Goal: Information Seeking & Learning: Learn about a topic

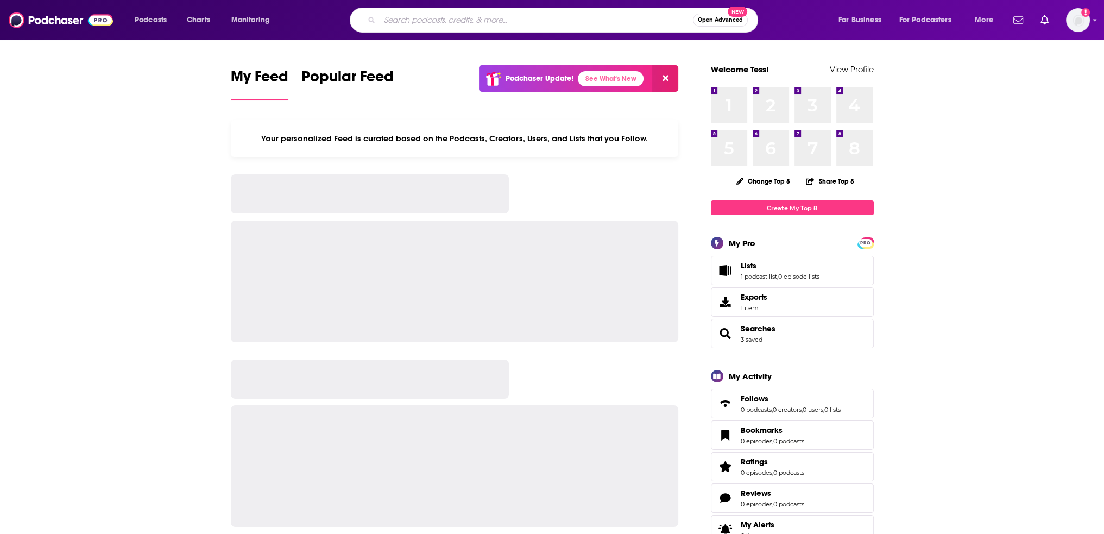
click at [537, 23] on input "Search podcasts, credits, & more..." at bounding box center [536, 19] width 313 height 17
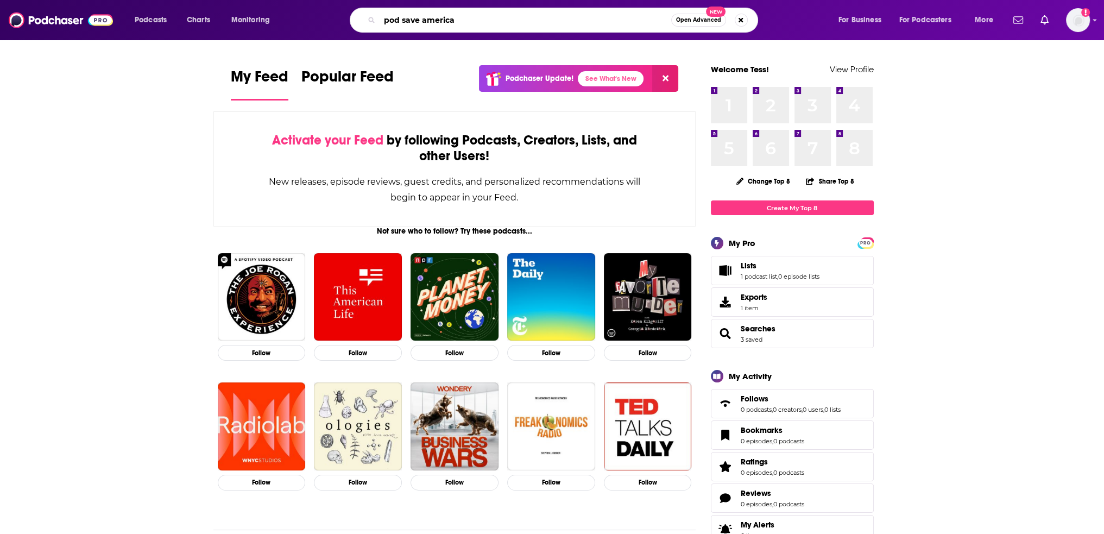
type input "pod save america"
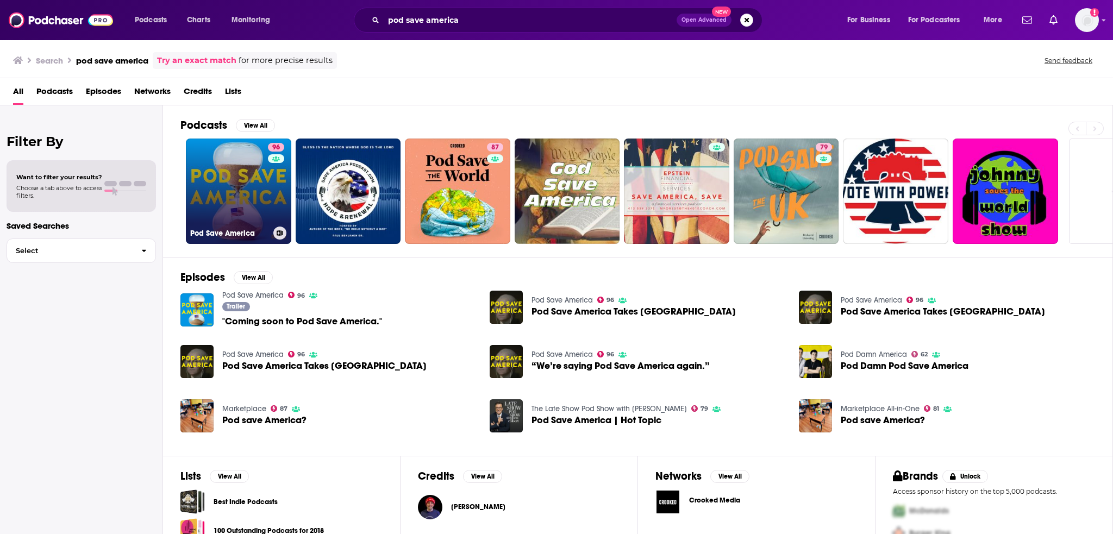
click at [242, 197] on link "96 Pod Save America" at bounding box center [238, 191] width 105 height 105
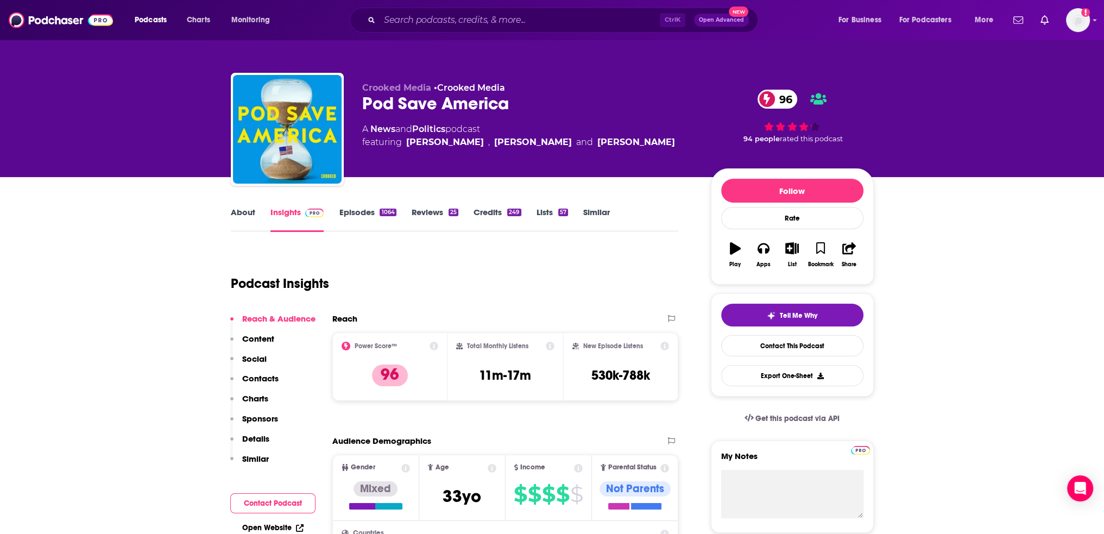
drag, startPoint x: 583, startPoint y: 210, endPoint x: 582, endPoint y: 1, distance: 209.1
click at [583, 210] on link "Similar" at bounding box center [596, 219] width 27 height 25
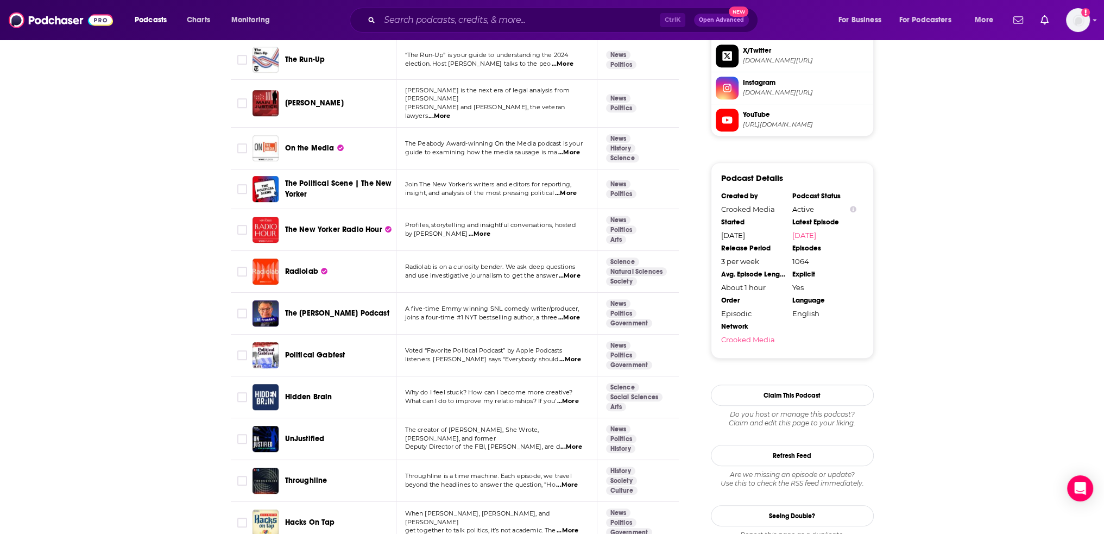
scroll to position [1086, 0]
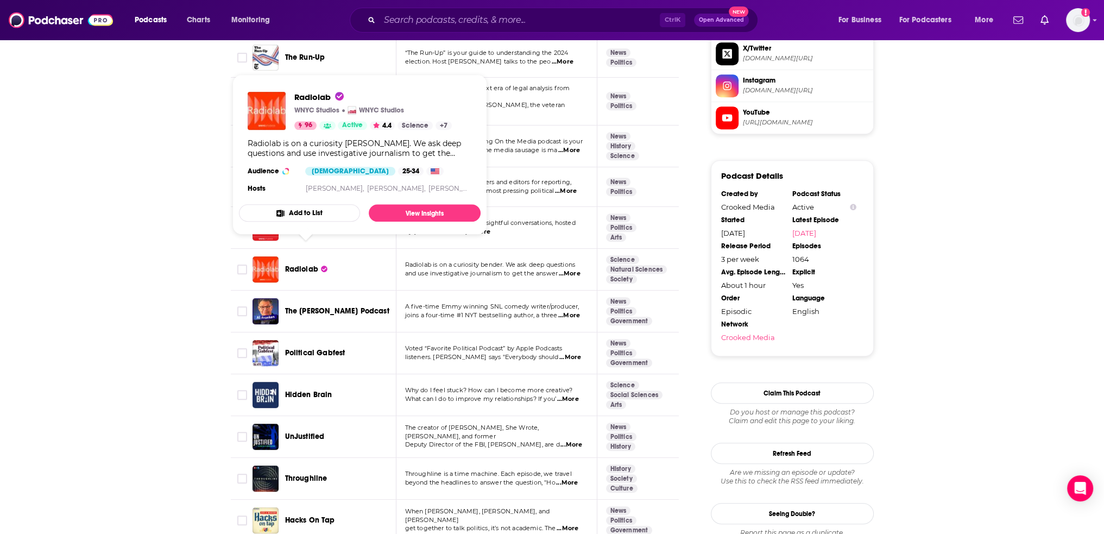
click at [294, 265] on span "Radiolab" at bounding box center [301, 269] width 33 height 9
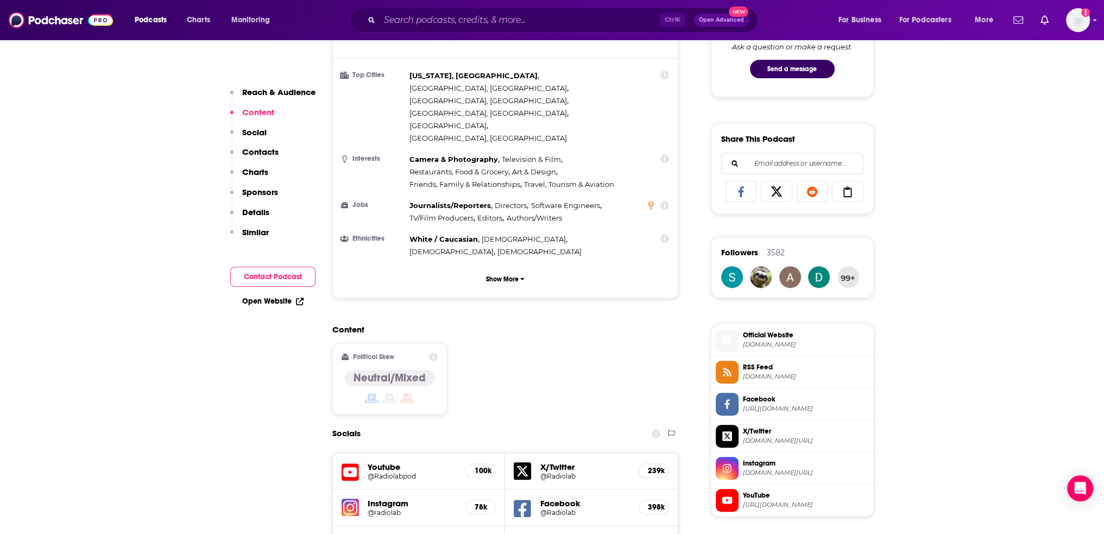
scroll to position [598, 0]
click at [563, 473] on h5 "@Radiolab" at bounding box center [585, 477] width 90 height 8
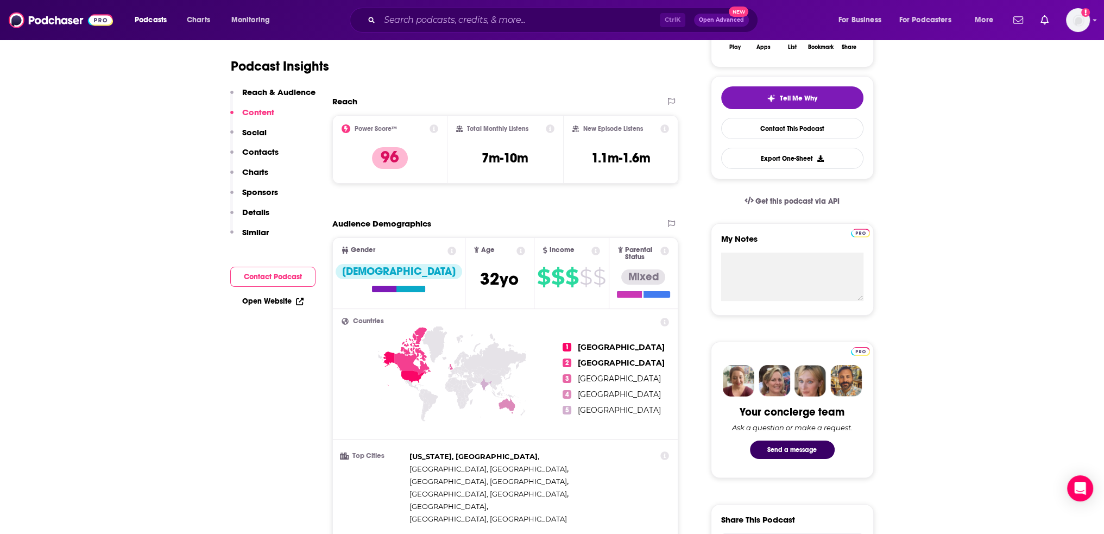
scroll to position [0, 0]
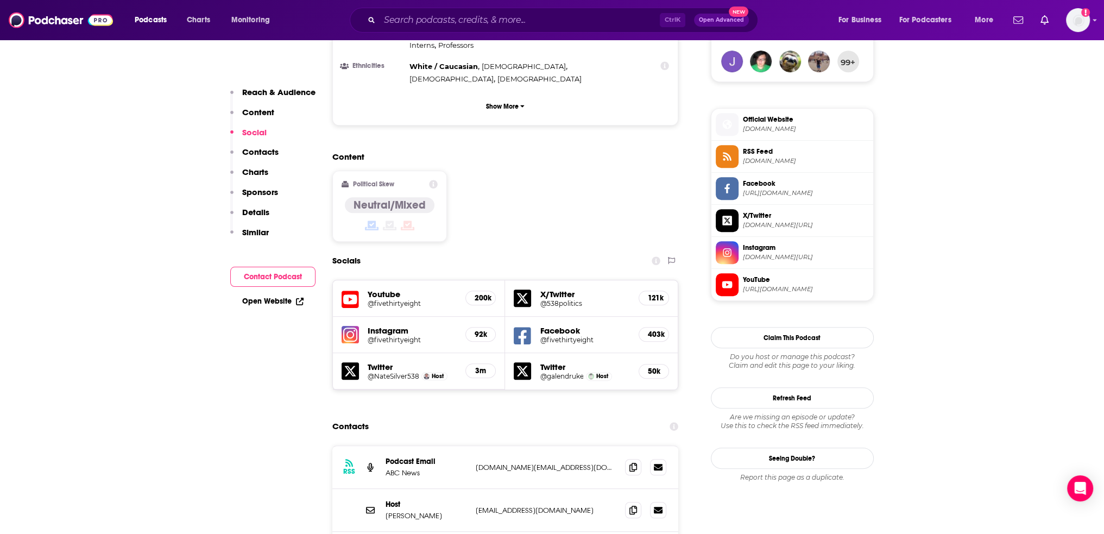
scroll to position [815, 0]
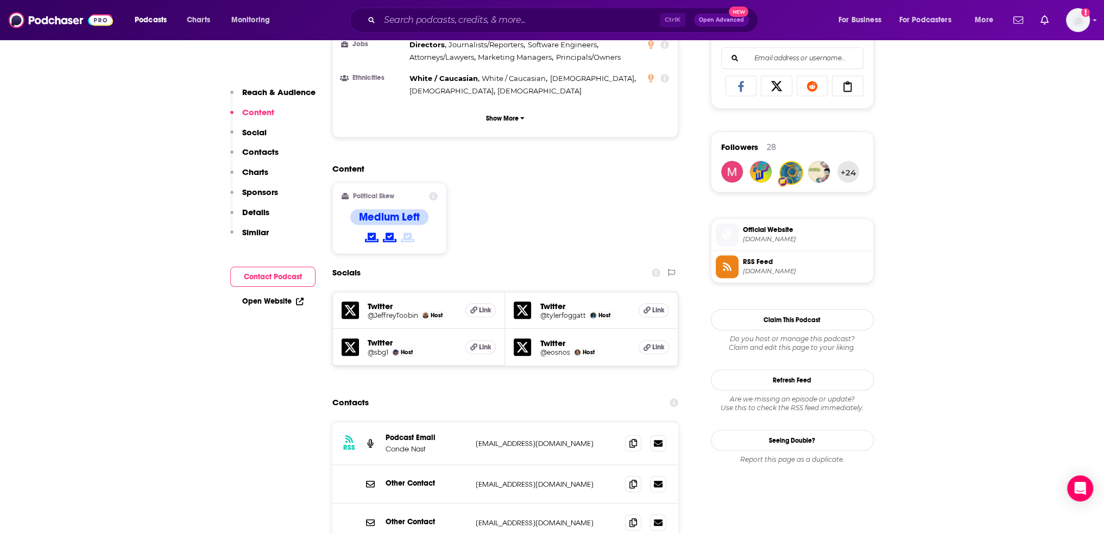
scroll to position [706, 0]
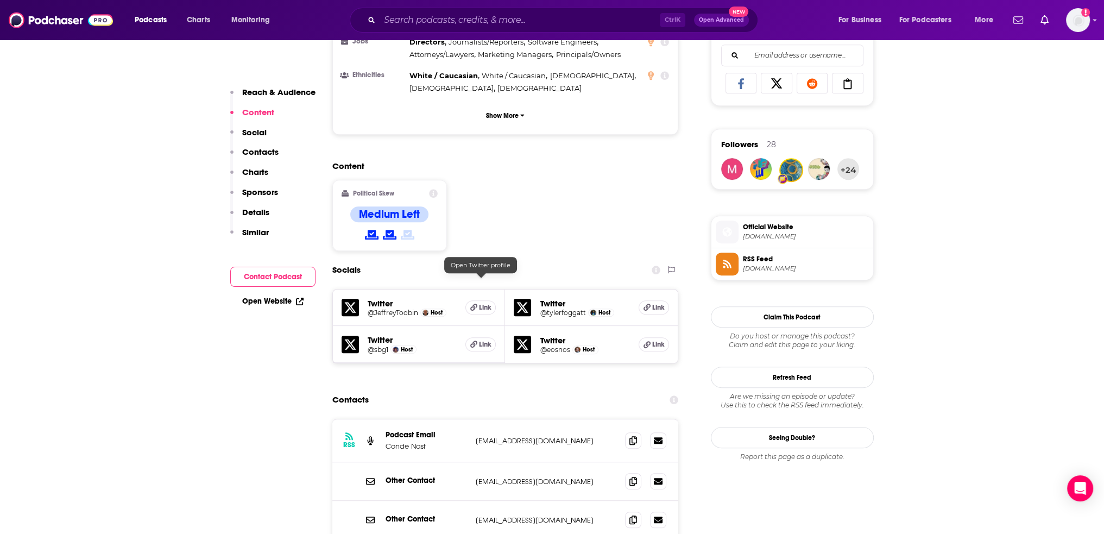
click at [476, 304] on icon at bounding box center [473, 307] width 7 height 7
click at [571, 309] on h5 "@tylerfoggatt" at bounding box center [563, 313] width 46 height 8
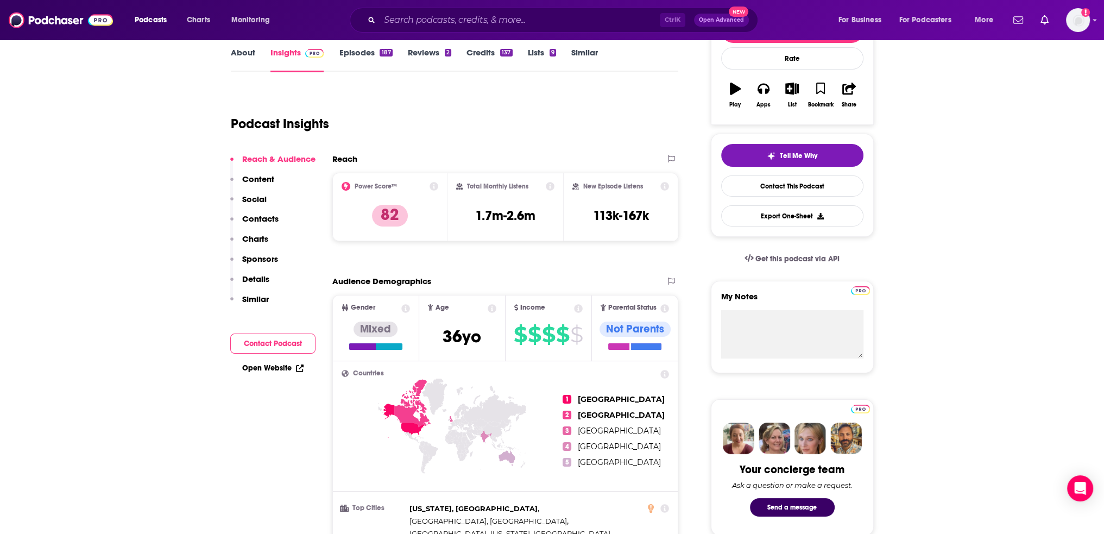
scroll to position [0, 0]
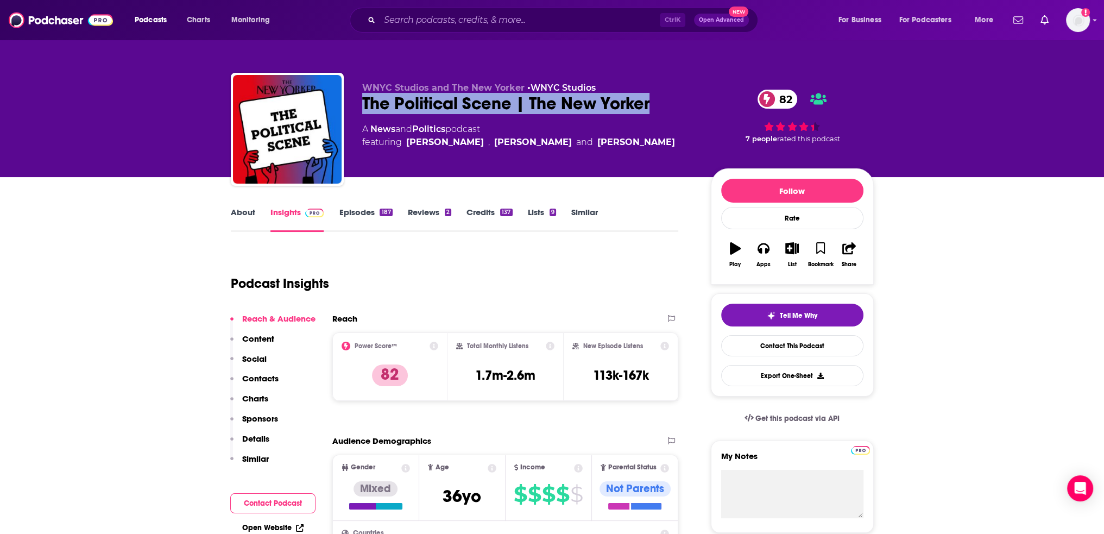
drag, startPoint x: 362, startPoint y: 101, endPoint x: 648, endPoint y: 99, distance: 285.7
click at [648, 99] on div "The Political Scene | The New Yorker 82" at bounding box center [527, 103] width 331 height 21
